Goal: Use online tool/utility: Utilize a website feature to perform a specific function

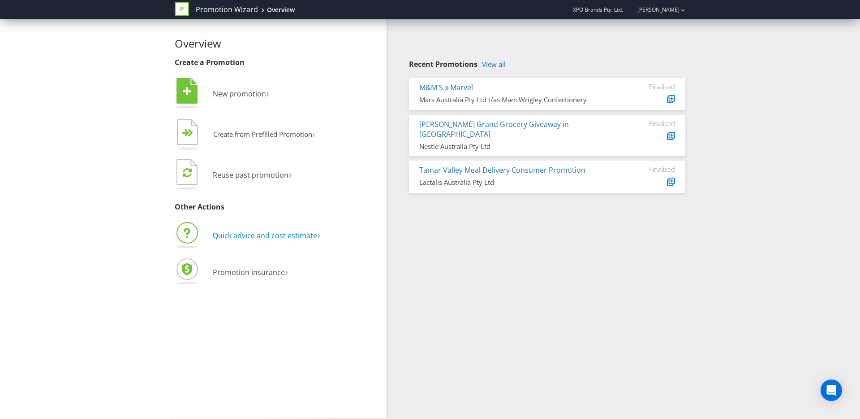
click at [246, 239] on span "Quick advice and cost estimate" at bounding box center [265, 235] width 104 height 10
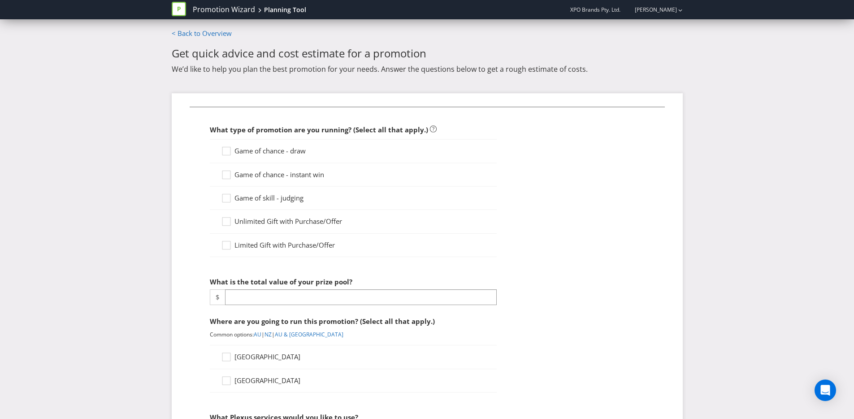
click at [274, 153] on span "Game of chance - draw" at bounding box center [269, 150] width 71 height 9
click at [0, 0] on input "Game of chance - draw" at bounding box center [0, 0] width 0 height 0
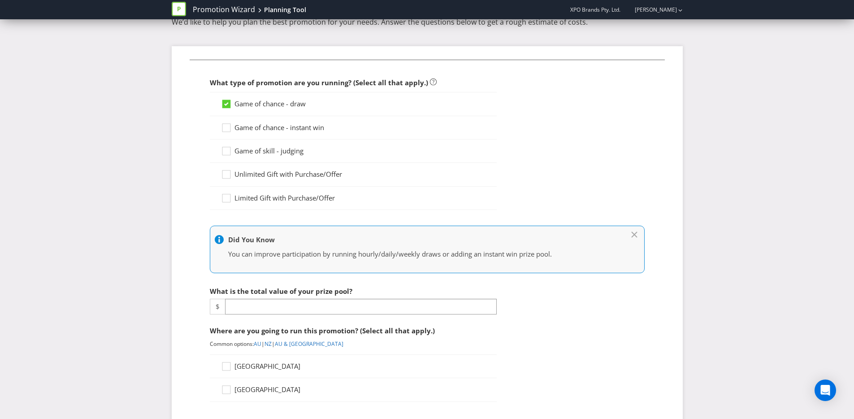
scroll to position [52, 0]
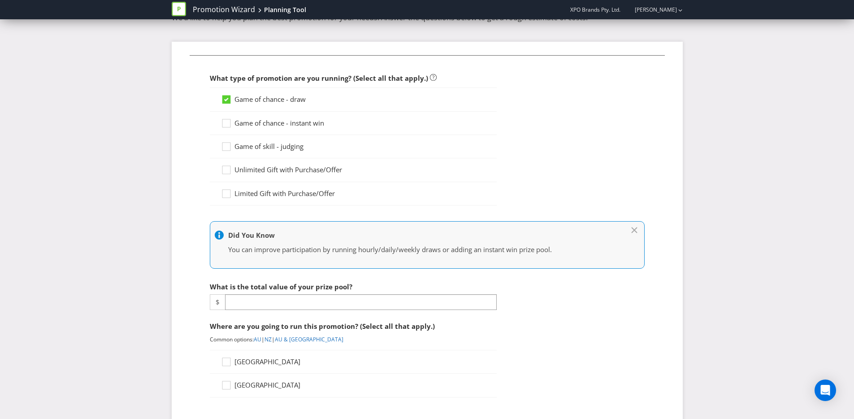
click at [289, 112] on div "Game of chance - instant win" at bounding box center [353, 123] width 287 height 23
drag, startPoint x: 289, startPoint y: 125, endPoint x: 299, endPoint y: 139, distance: 17.2
click at [289, 125] on span "Game of chance - instant win" at bounding box center [279, 122] width 90 height 9
click at [0, 0] on input "Game of chance - instant win" at bounding box center [0, 0] width 0 height 0
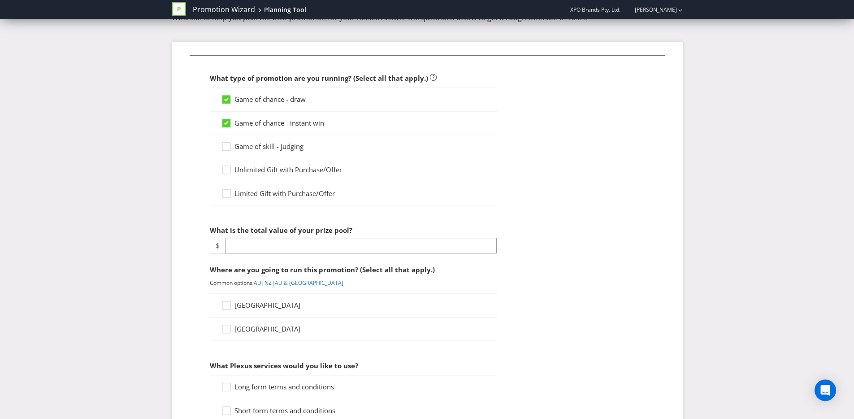
scroll to position [135, 0]
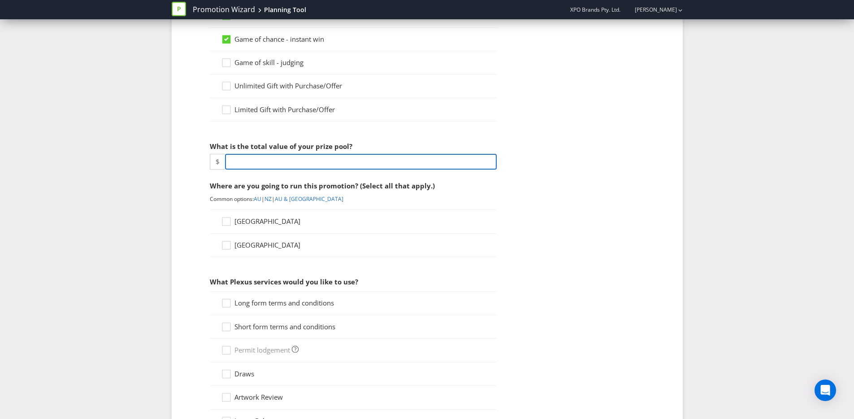
click at [340, 160] on input "number" at bounding box center [361, 162] width 272 height 16
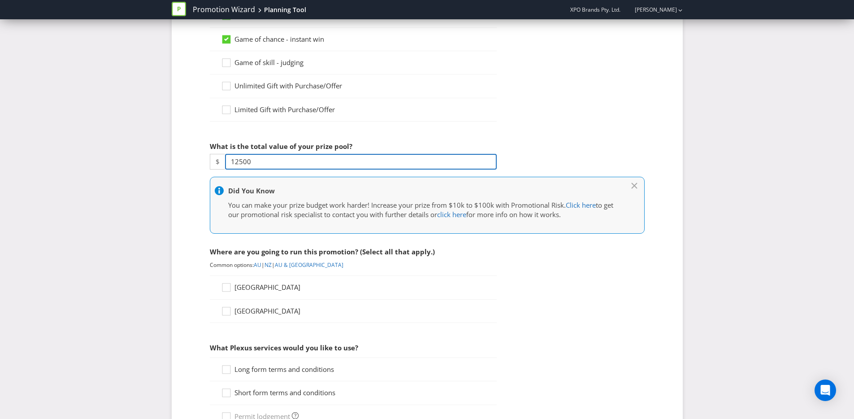
type input "12500"
click at [244, 301] on div "[GEOGRAPHIC_DATA]" at bounding box center [353, 310] width 287 height 23
click at [240, 309] on span "[GEOGRAPHIC_DATA]" at bounding box center [267, 310] width 66 height 9
click at [0, 0] on input "[GEOGRAPHIC_DATA]" at bounding box center [0, 0] width 0 height 0
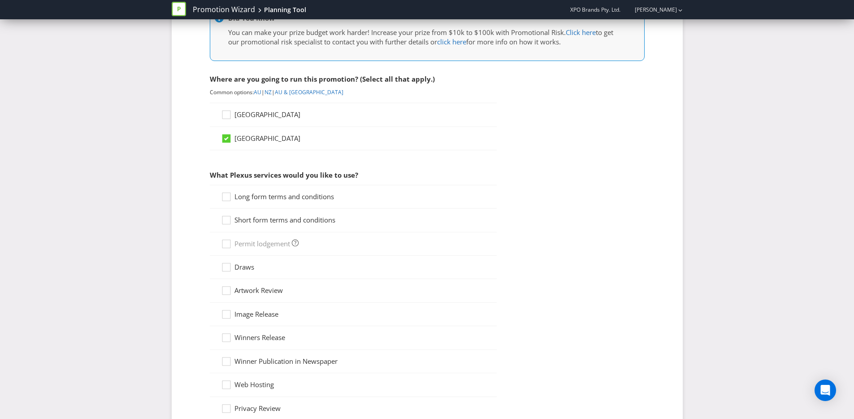
scroll to position [315, 0]
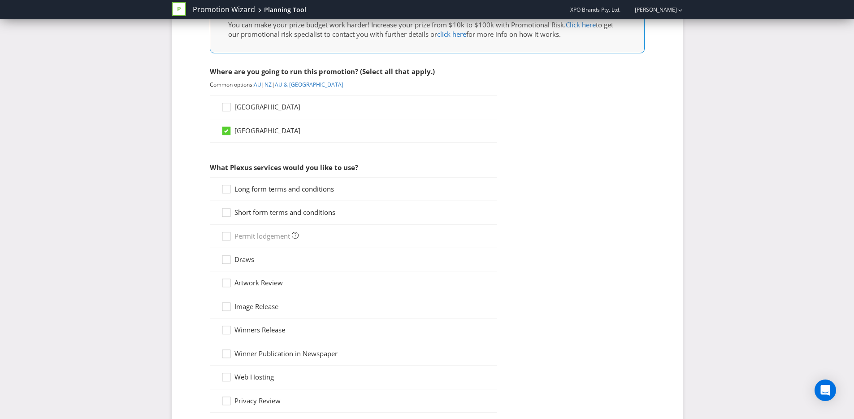
click at [270, 193] on label "Long form terms and conditions" at bounding box center [278, 188] width 115 height 9
click at [0, 0] on input "Long form terms and conditions" at bounding box center [0, 0] width 0 height 0
click at [272, 214] on span "Short form terms and conditions" at bounding box center [284, 211] width 101 height 9
click at [0, 0] on input "Short form terms and conditions" at bounding box center [0, 0] width 0 height 0
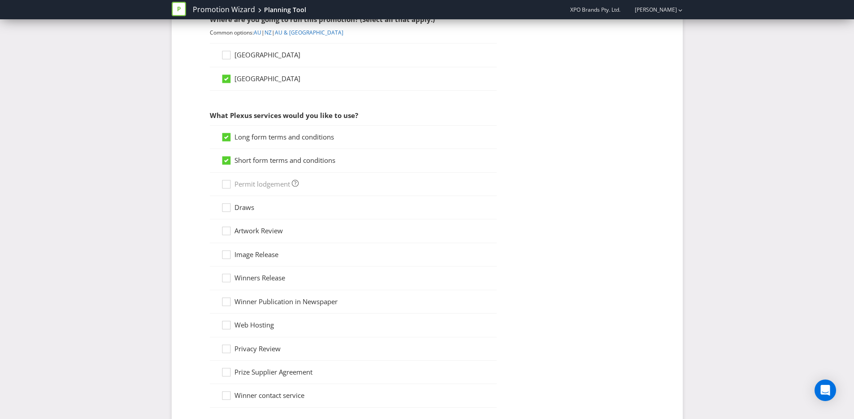
scroll to position [376, 0]
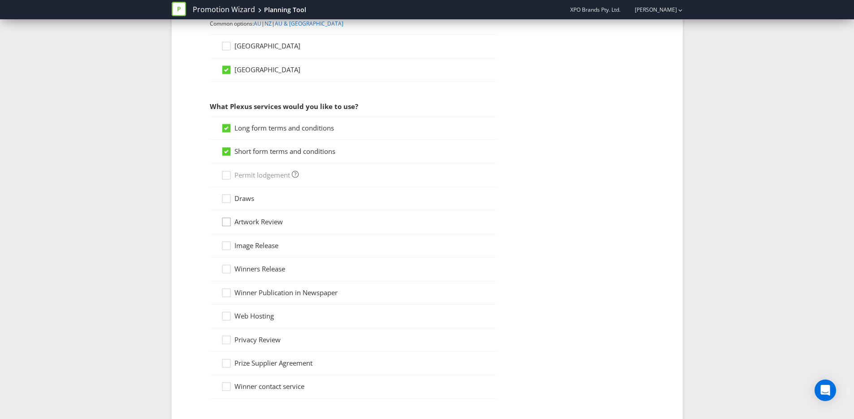
click at [229, 222] on icon at bounding box center [227, 223] width 13 height 13
click at [0, 0] on input "Artwork Review" at bounding box center [0, 0] width 0 height 0
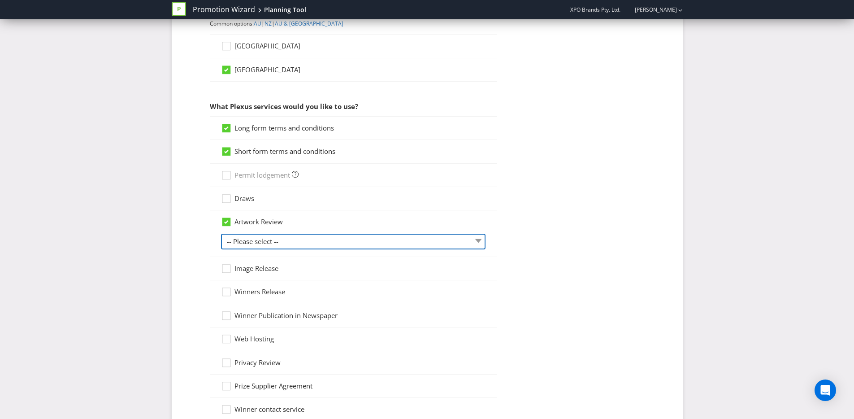
click at [239, 242] on select "-- Please select -- 1 piece 2-4 pieces (provided at same time) 5-7 pieces (prov…" at bounding box center [353, 241] width 264 height 16
select select "MARKETING_REVIEW_1"
click at [221, 233] on select "-- Please select -- 1 piece 2-4 pieces (provided at same time) 5-7 pieces (prov…" at bounding box center [353, 241] width 264 height 16
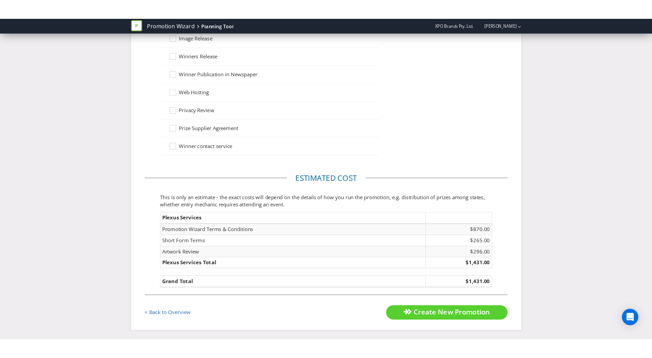
scroll to position [621, 0]
